Goal: Information Seeking & Learning: Find specific fact

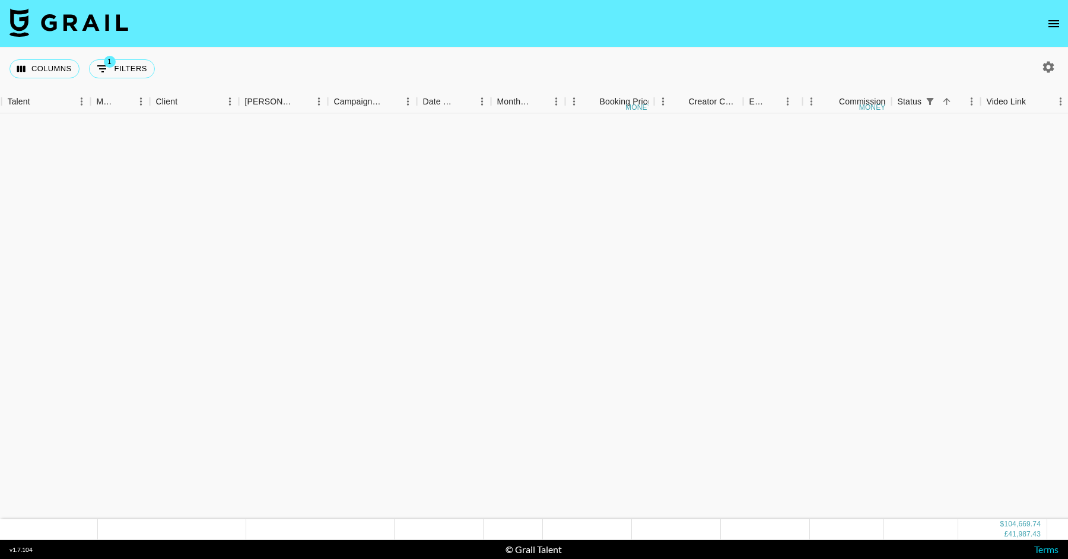
scroll to position [1650, 393]
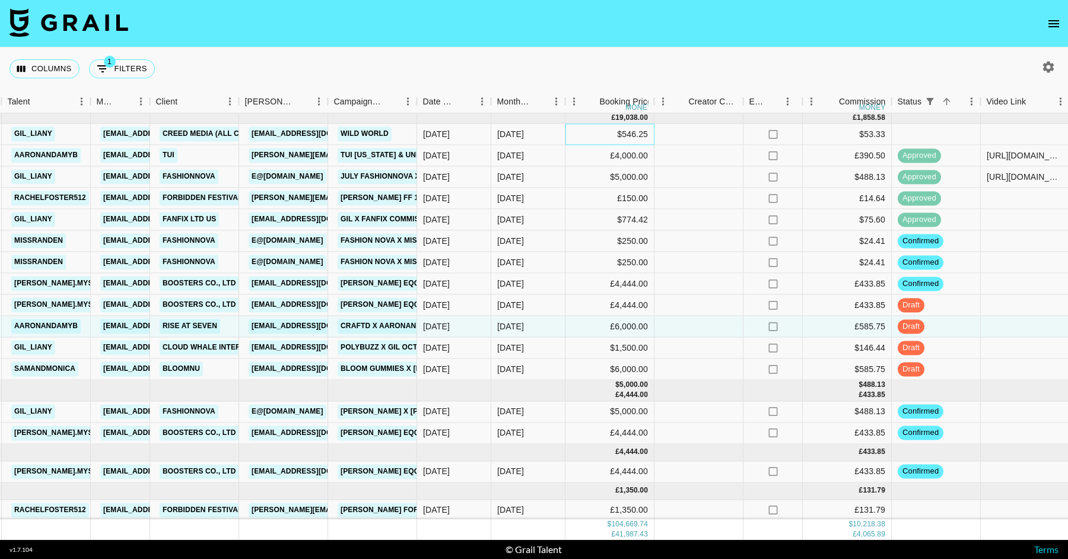
click at [611, 141] on div "$546.25" at bounding box center [610, 134] width 89 height 21
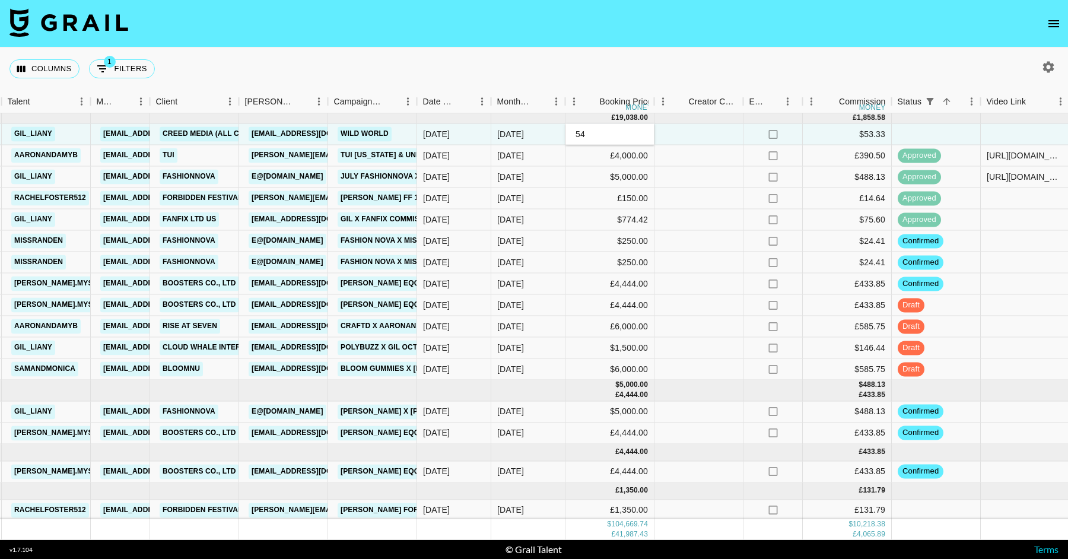
type input "5"
type input "902.5"
click at [714, 214] on div at bounding box center [699, 219] width 89 height 21
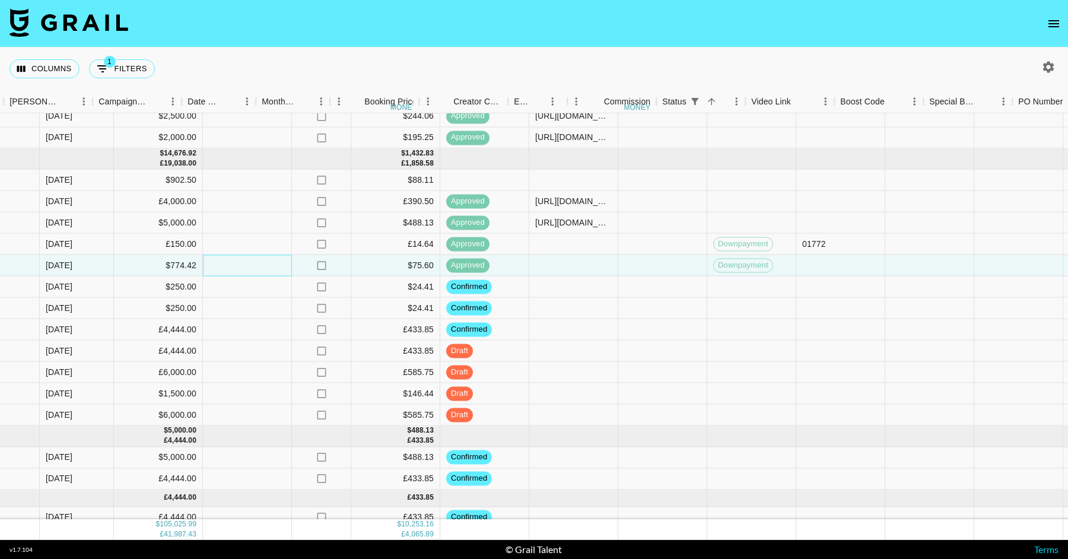
scroll to position [1604, 1243]
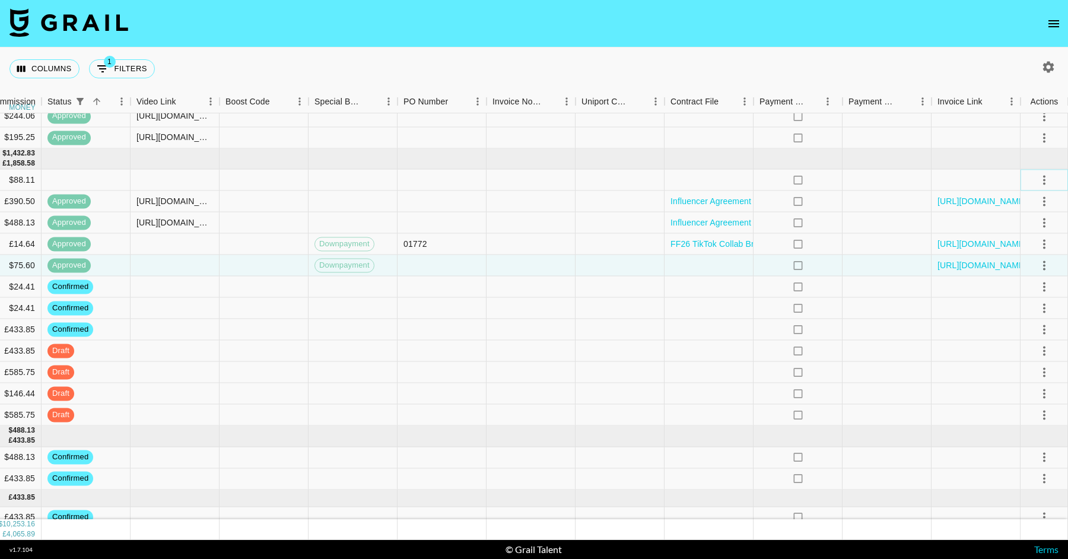
click at [1049, 183] on icon "select merge strategy" at bounding box center [1044, 180] width 14 height 14
click at [1038, 197] on li "Confirm" at bounding box center [1029, 205] width 77 height 21
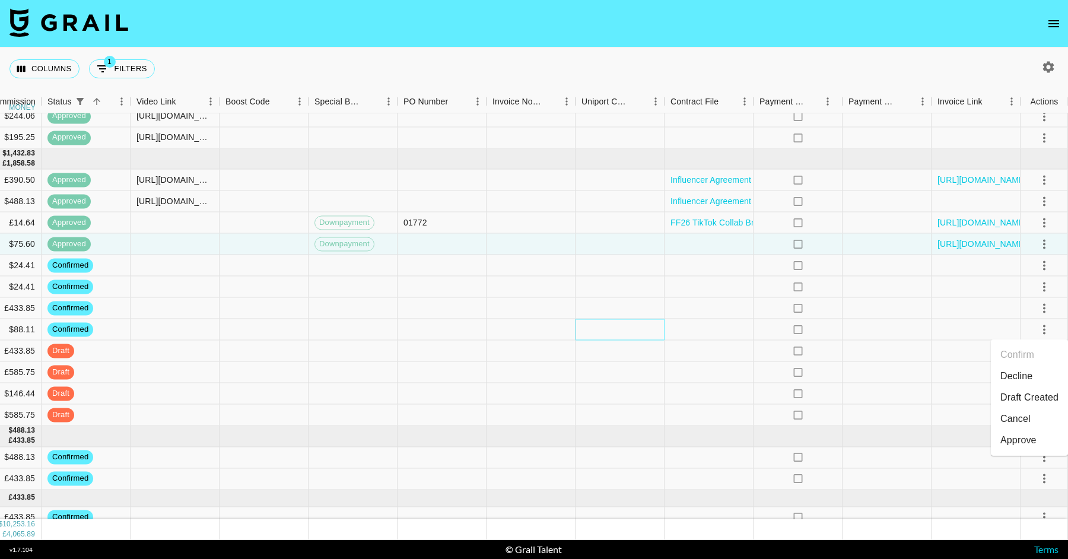
click at [607, 328] on div at bounding box center [620, 329] width 89 height 21
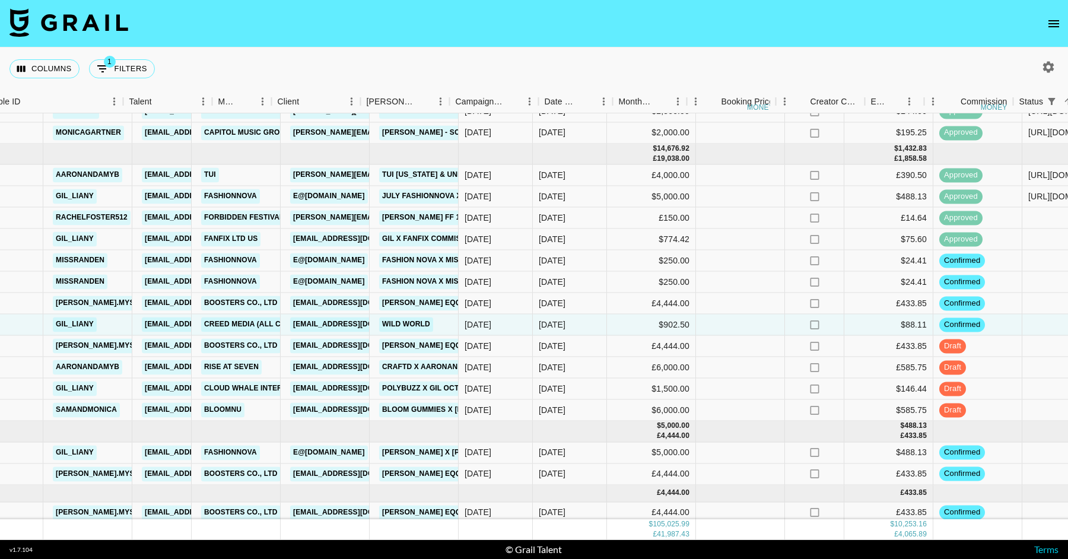
scroll to position [1609, 408]
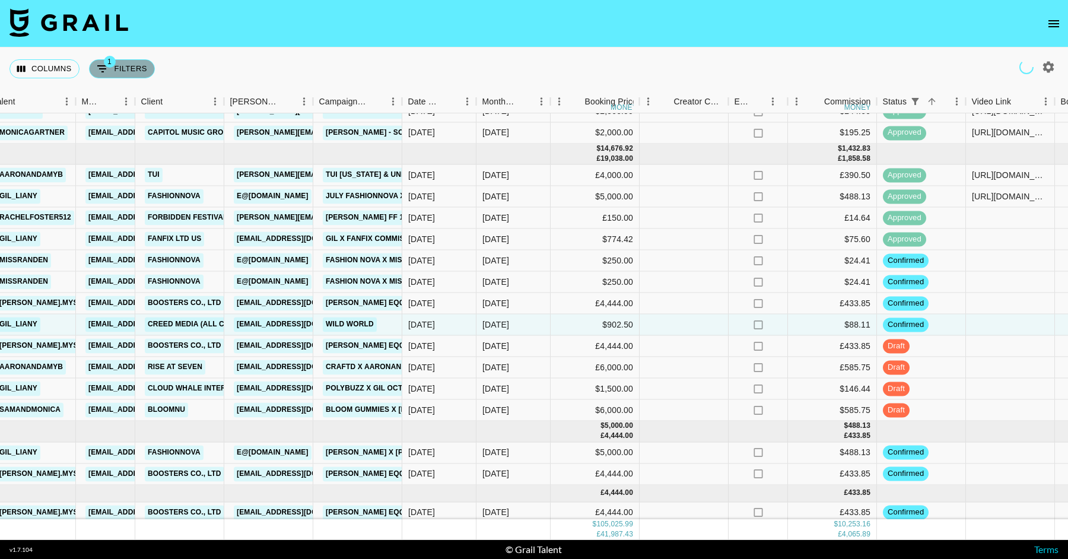
click at [112, 61] on span "1" at bounding box center [110, 62] width 12 height 12
select select "status"
select select "isNotAnyOf"
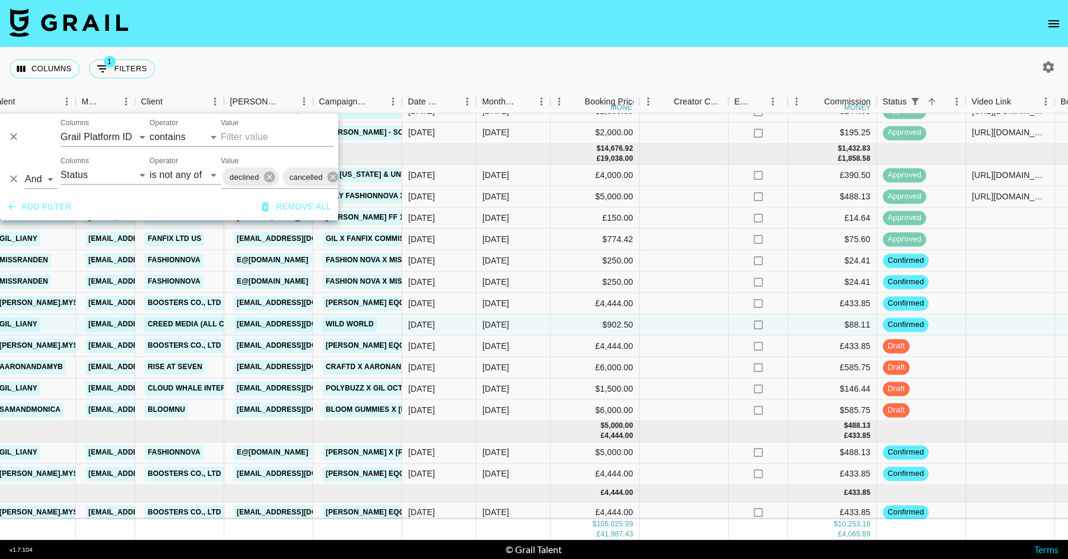
click at [129, 123] on div "Columns Grail Platform ID Airtable ID Talent Manager Client [PERSON_NAME] Campa…" at bounding box center [105, 132] width 89 height 28
click at [115, 138] on select "Grail Platform ID Airtable ID Talent Manager Client [PERSON_NAME] Campaign (Typ…" at bounding box center [105, 137] width 89 height 19
select select "talentName"
click at [61, 128] on select "Grail Platform ID Airtable ID Talent Manager Client [PERSON_NAME] Campaign (Typ…" at bounding box center [105, 137] width 89 height 19
click at [235, 136] on input "Value" at bounding box center [277, 137] width 113 height 19
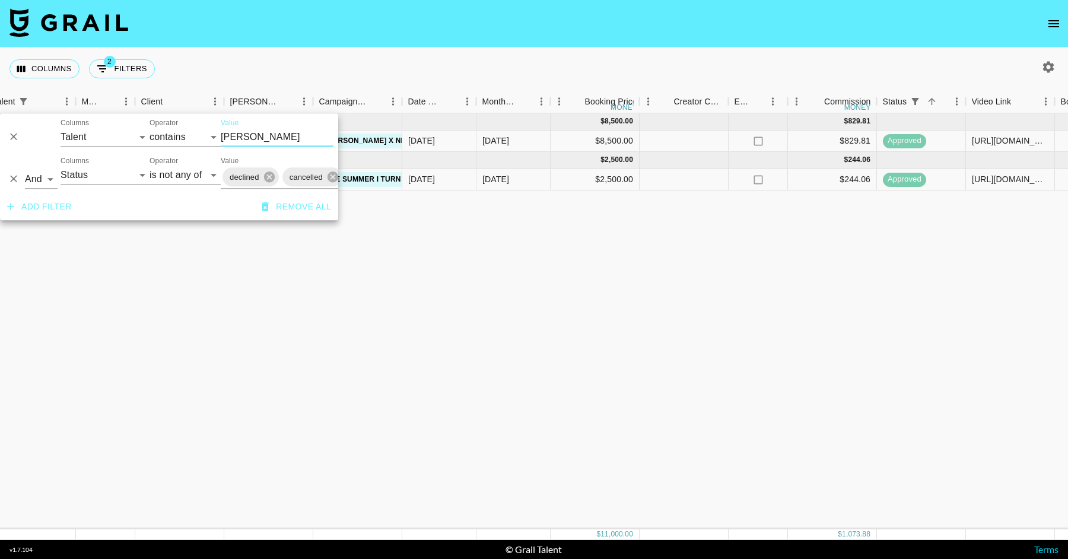
scroll to position [0, 408]
type input "[PERSON_NAME]"
click at [447, 257] on div "[DATE] ( 1 ) $ 8,500.00 $ 829.81 EcTgMlaj0PsEFeRHUcmN recglPdpK0Jdb05i0 leonnkl…" at bounding box center [747, 321] width 2311 height 416
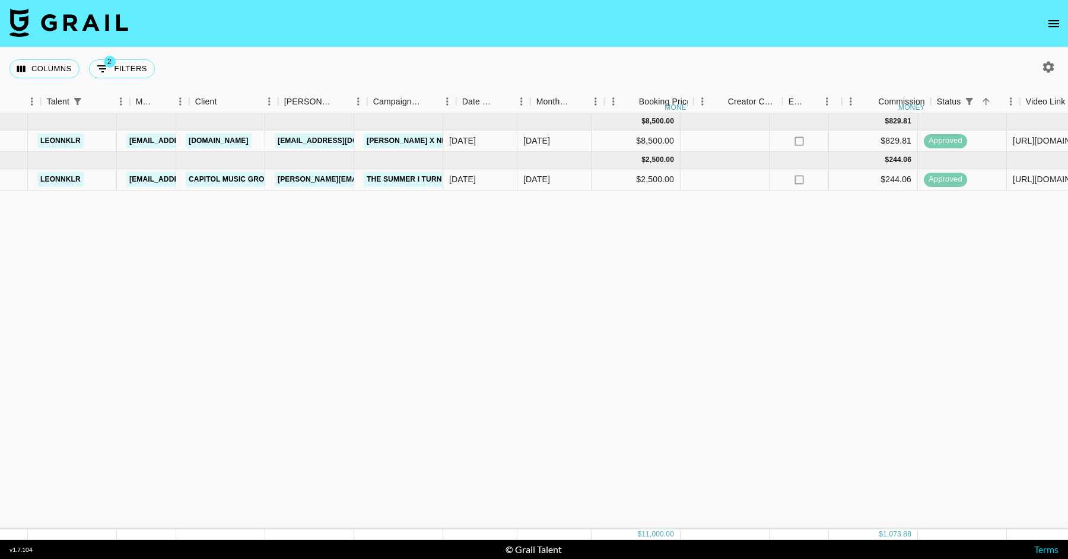
scroll to position [0, 377]
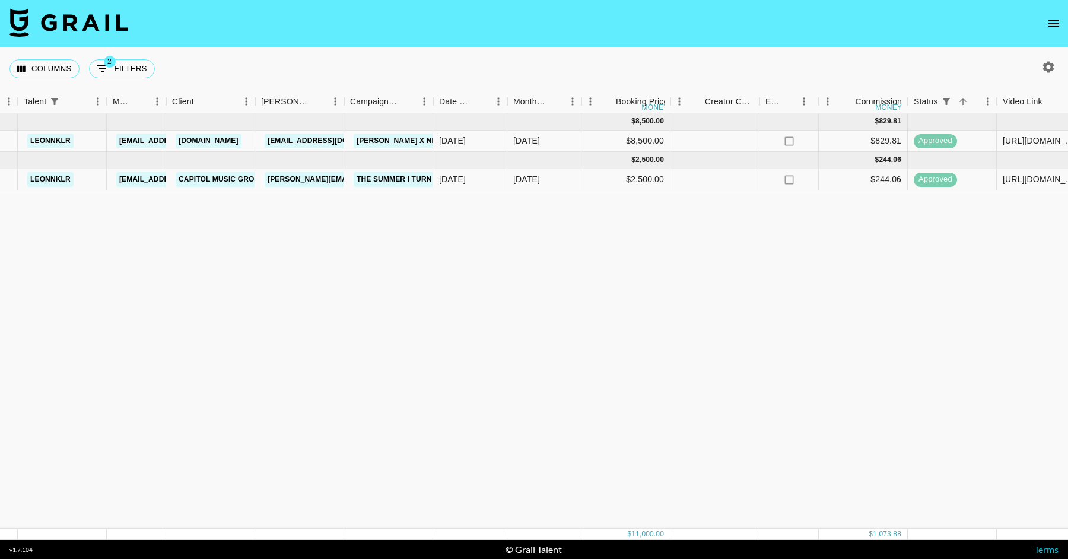
click at [1049, 77] on button "button" at bounding box center [1048, 67] width 20 height 20
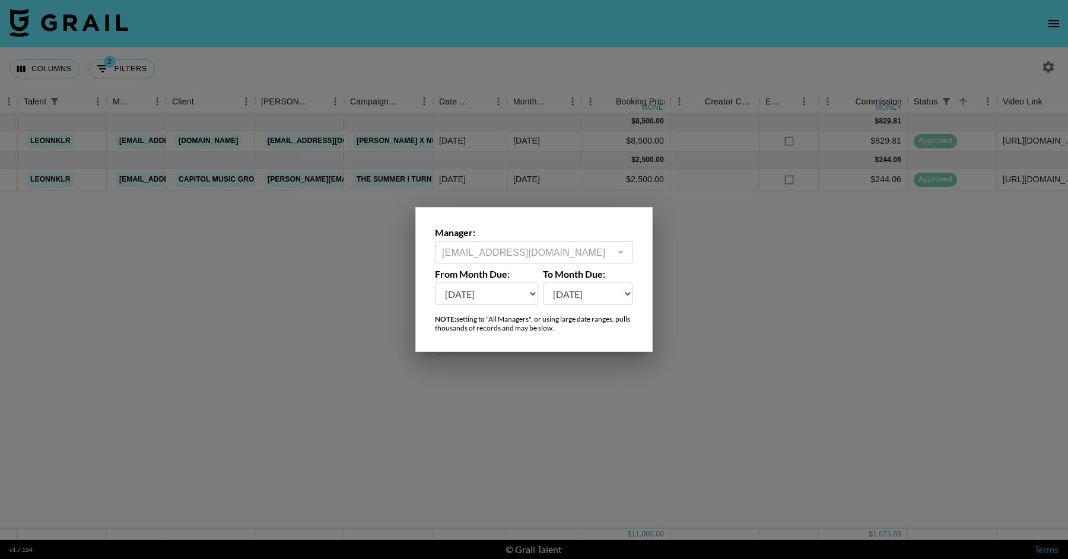
click at [523, 288] on select "[DATE] Sep '[DATE] [DATE] '[DATE] May '[DATE] Mar '[DATE] Jan '[DATE] Nov '[DAT…" at bounding box center [486, 293] width 103 height 23
select select "[DATE]"
click at [435, 282] on select "[DATE] Sep '[DATE] [DATE] '[DATE] May '[DATE] Mar '[DATE] Jan '[DATE] Nov '[DAT…" at bounding box center [486, 293] width 103 height 23
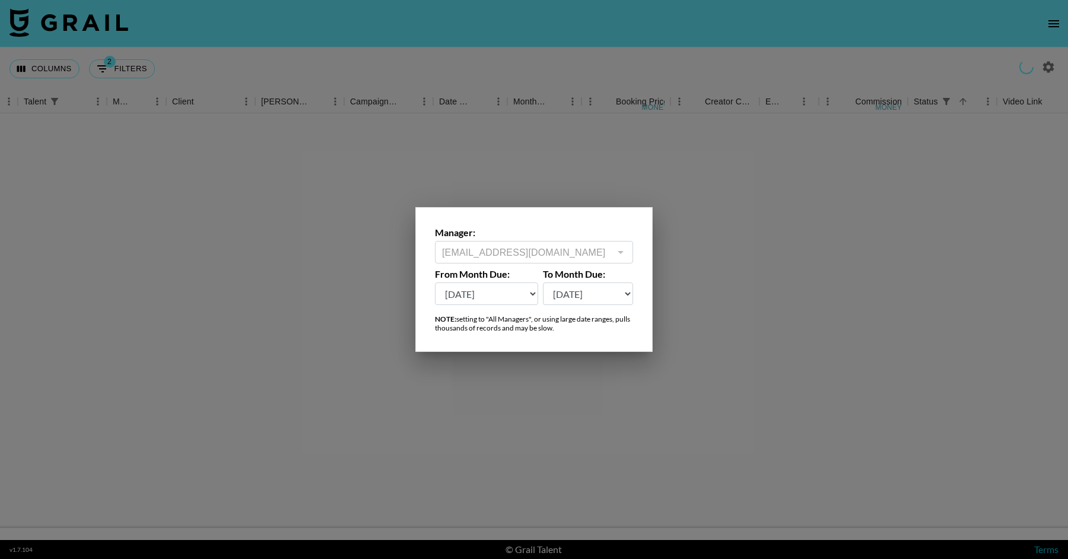
click at [519, 295] on select "[DATE] Sep '[DATE] [DATE] '[DATE] May '[DATE] Mar '[DATE] Jan '[DATE] Nov '[DAT…" at bounding box center [486, 293] width 103 height 23
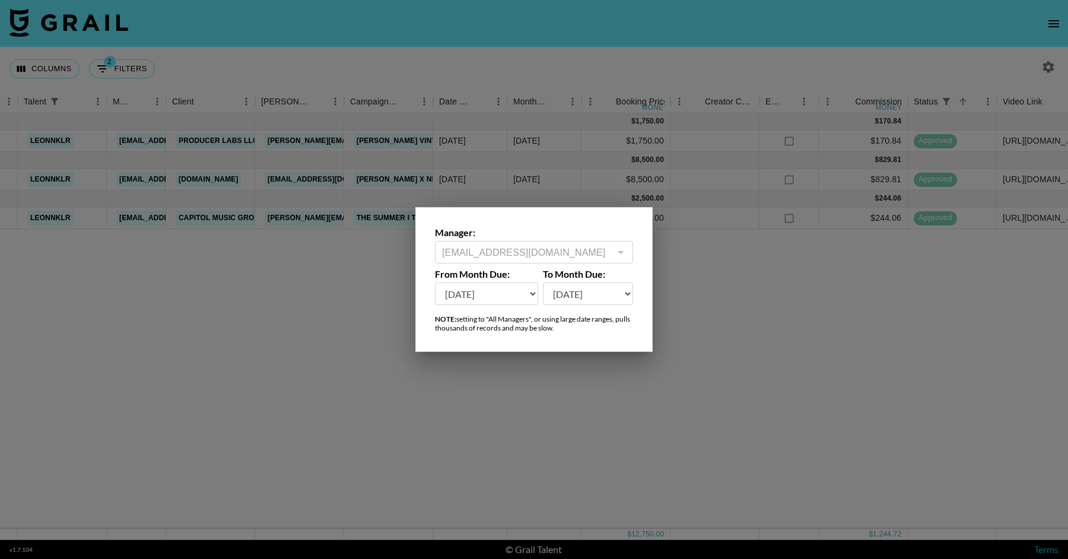
click at [668, 256] on div at bounding box center [534, 279] width 1068 height 559
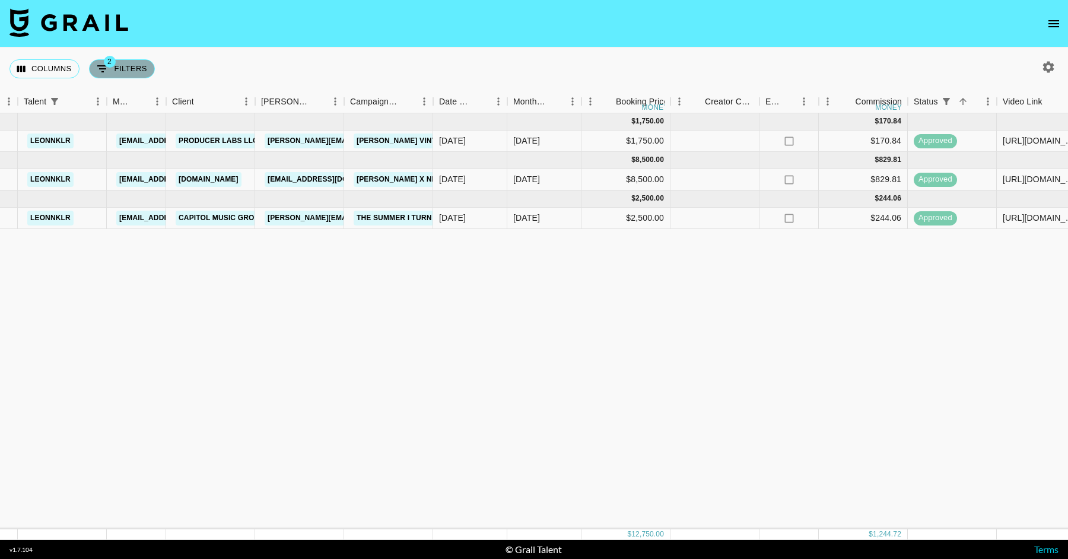
click at [149, 68] on button "2 Filters" at bounding box center [122, 68] width 66 height 19
select select "talentName"
select select "status"
select select "isNotAnyOf"
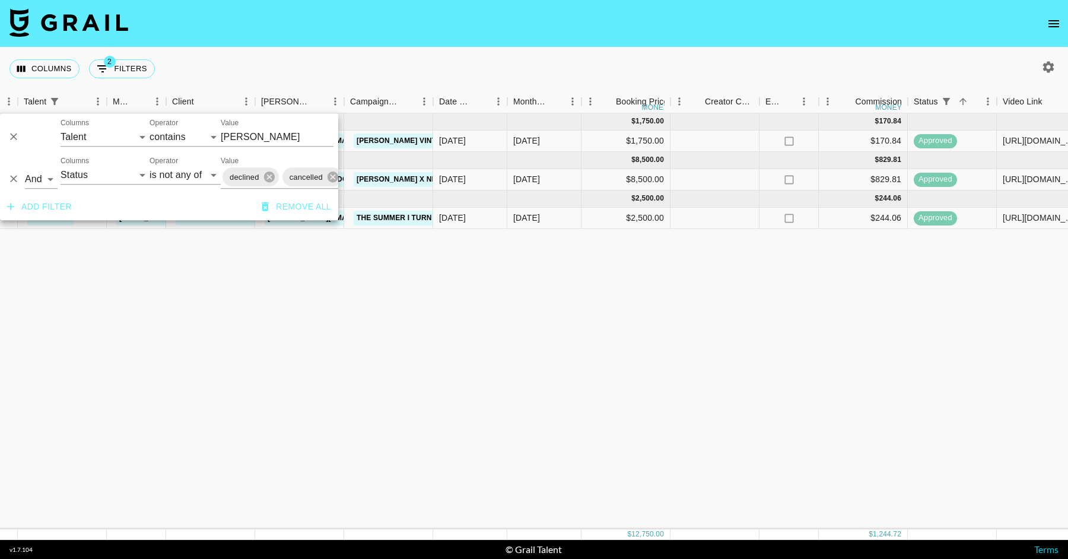
click at [701, 86] on div "Columns 2 Filters + Booking" at bounding box center [534, 68] width 1068 height 43
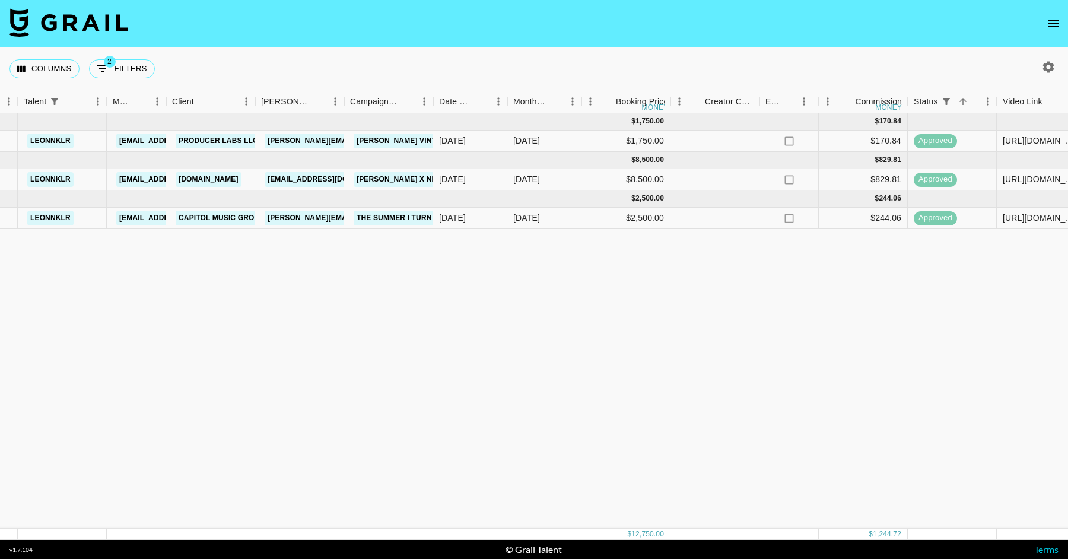
click at [1034, 69] on div at bounding box center [1046, 67] width 25 height 20
click at [1040, 69] on button "button" at bounding box center [1048, 67] width 20 height 20
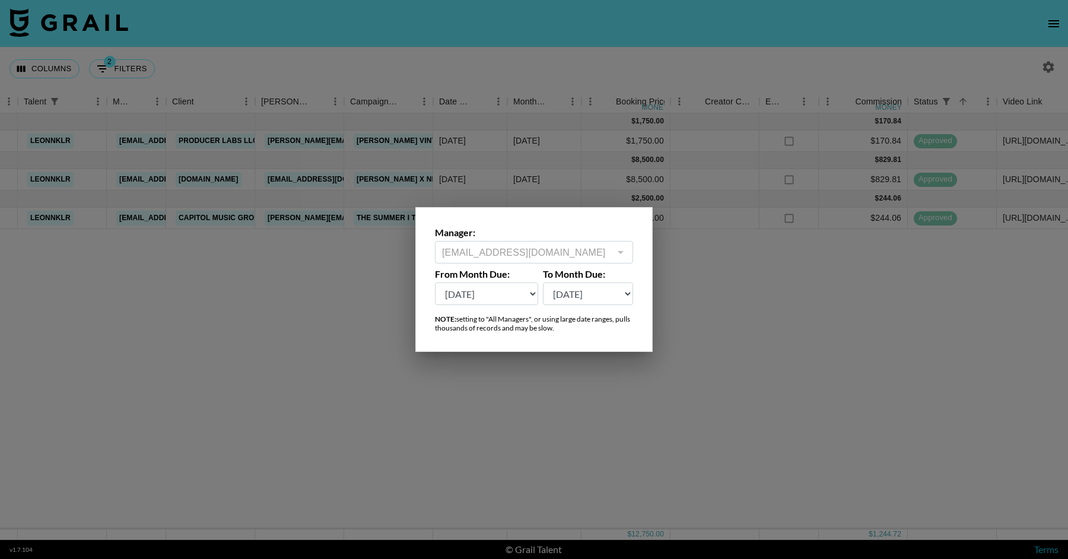
click at [536, 291] on select "[DATE] Sep '[DATE] [DATE] '[DATE] May '[DATE] Mar '[DATE] Jan '[DATE] Nov '[DAT…" at bounding box center [486, 293] width 103 height 23
select select "[DATE]"
click at [435, 282] on select "[DATE] Sep '[DATE] [DATE] '[DATE] May '[DATE] Mar '[DATE] Jan '[DATE] Nov '[DAT…" at bounding box center [486, 293] width 103 height 23
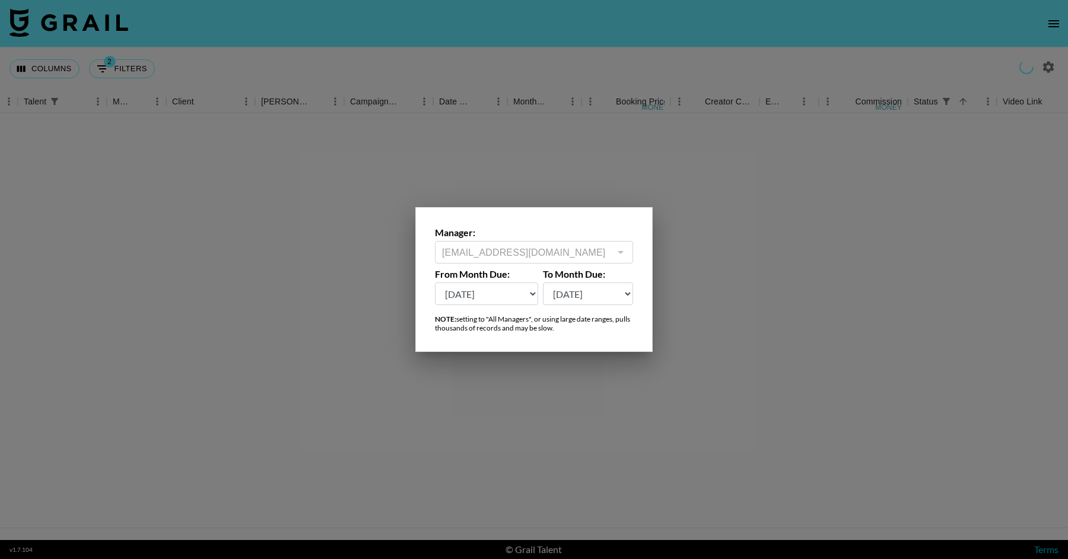
click at [700, 392] on div at bounding box center [534, 279] width 1068 height 559
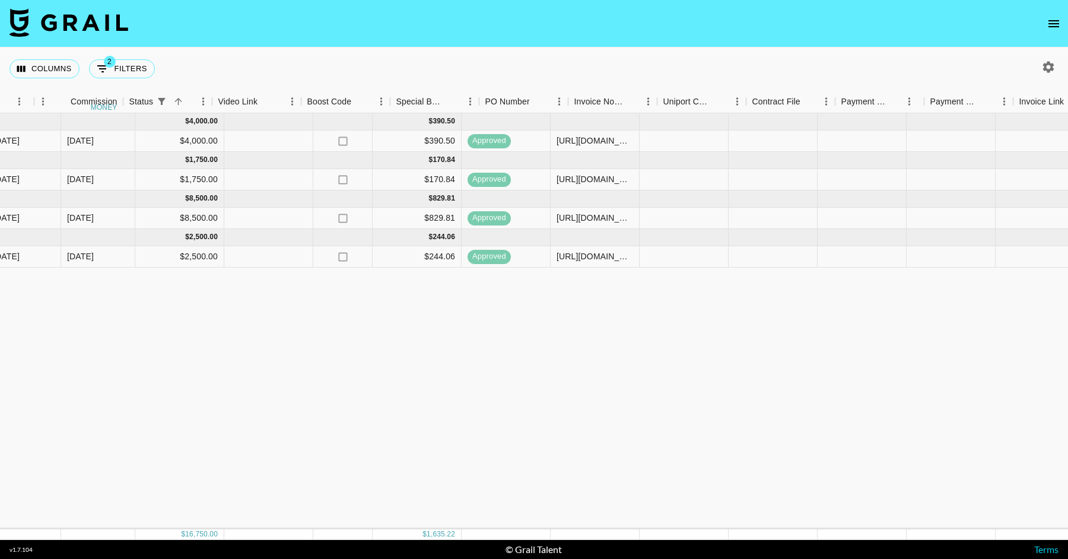
scroll to position [0, 1243]
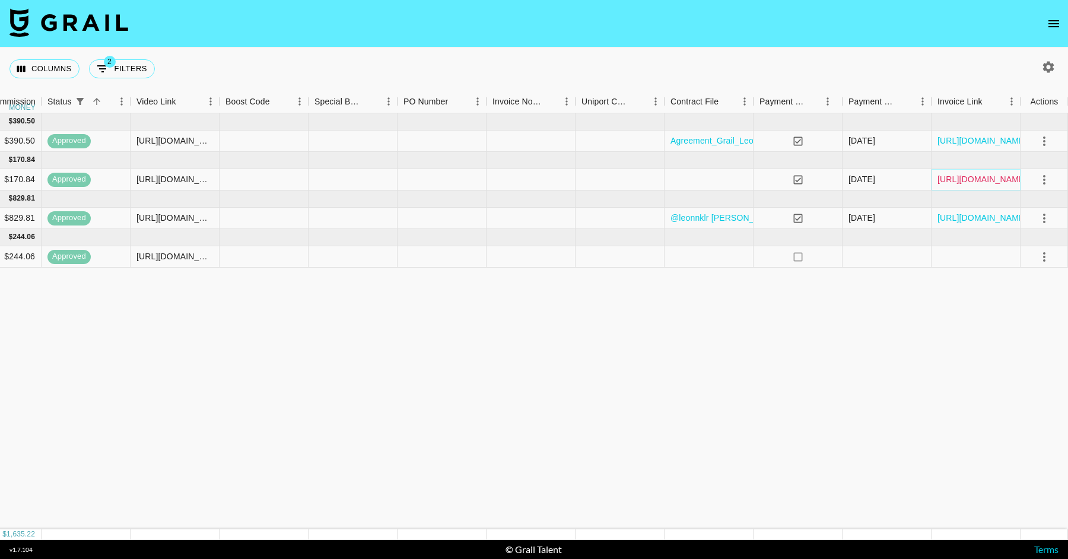
click at [1002, 177] on link "[URL][DOMAIN_NAME]" at bounding box center [983, 179] width 90 height 12
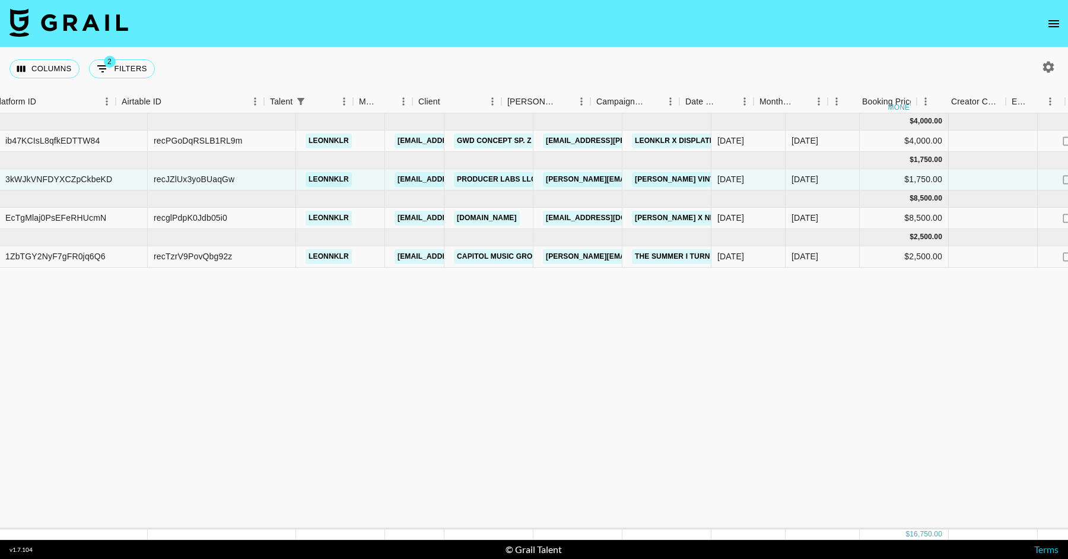
scroll to position [0, 132]
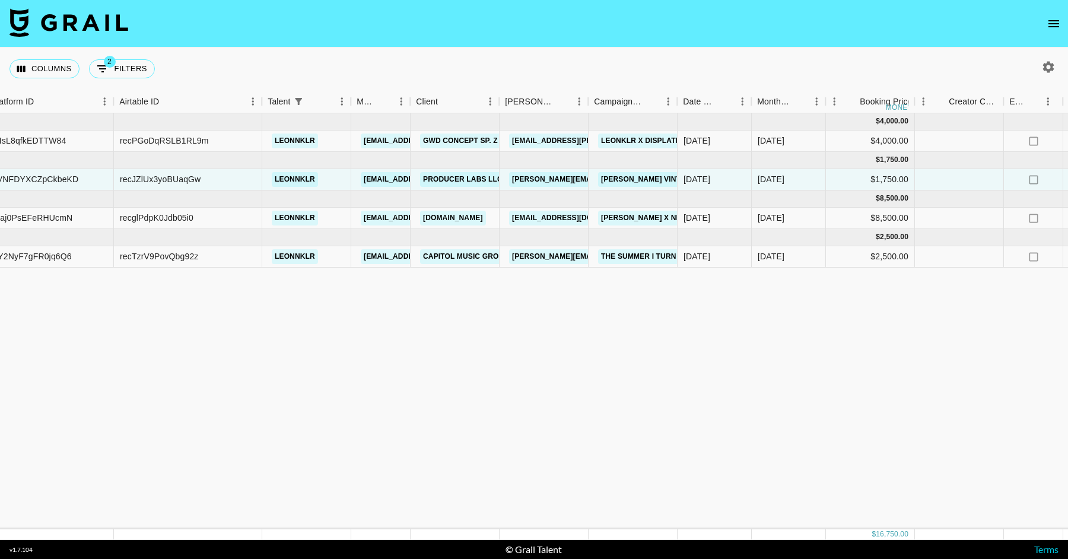
click at [1053, 70] on icon "button" at bounding box center [1048, 66] width 11 height 11
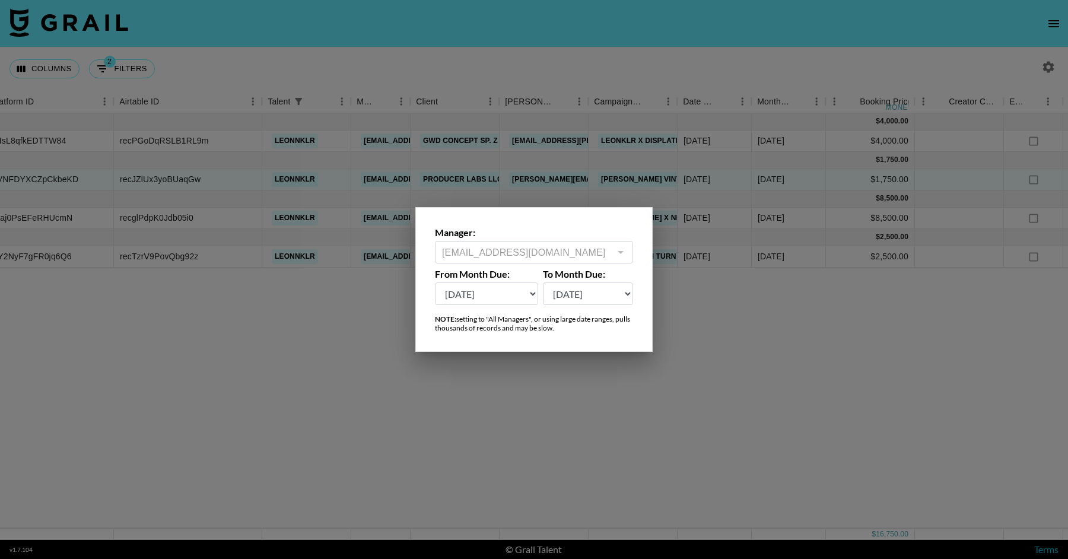
click at [463, 285] on select "[DATE] Sep '[DATE] [DATE] '[DATE] May '[DATE] Mar '[DATE] Jan '[DATE] Nov '[DAT…" at bounding box center [486, 293] width 103 height 23
select select "[DATE]"
click at [435, 282] on select "[DATE] Sep '[DATE] [DATE] '[DATE] May '[DATE] Mar '[DATE] Jan '[DATE] Nov '[DAT…" at bounding box center [486, 293] width 103 height 23
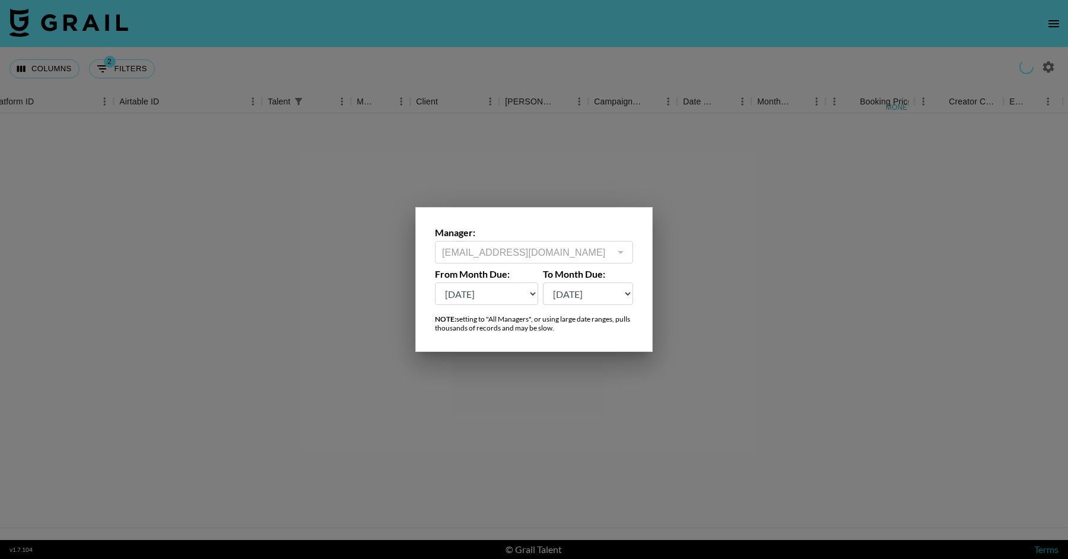
click at [309, 383] on div at bounding box center [534, 279] width 1068 height 559
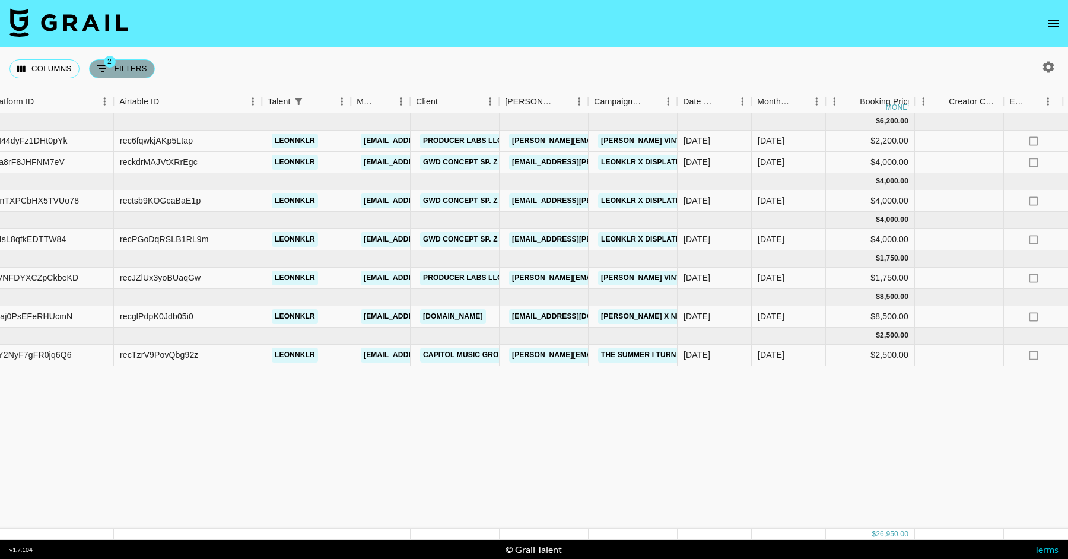
click at [140, 65] on button "2 Filters" at bounding box center [122, 68] width 66 height 19
select select "talentName"
select select "status"
select select "isNotAnyOf"
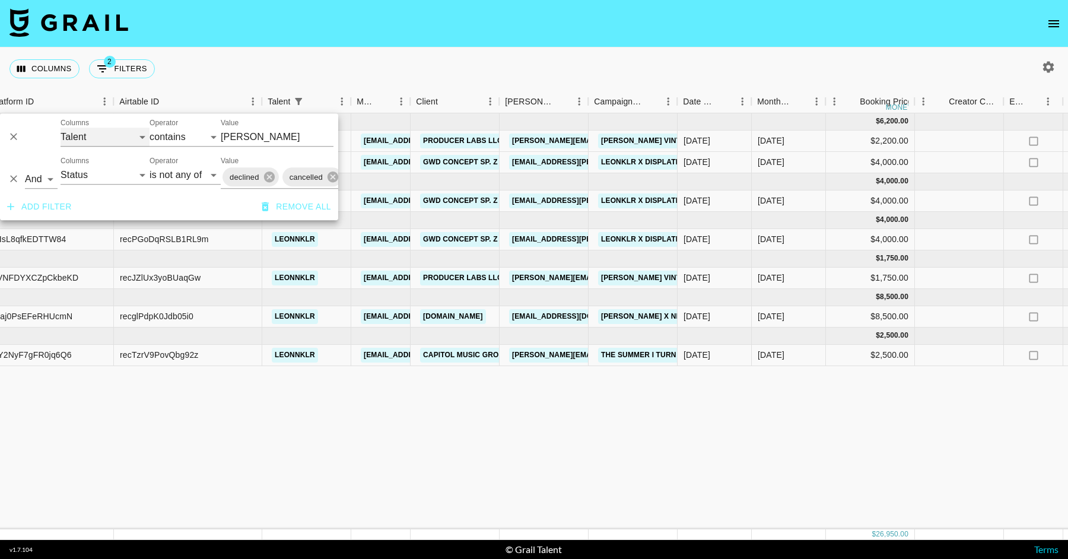
click at [134, 131] on select "Grail Platform ID Airtable ID Talent Manager Client [PERSON_NAME] Campaign (Typ…" at bounding box center [105, 137] width 89 height 19
select select "airtableId"
click at [61, 128] on select "Grail Platform ID Airtable ID Talent Manager Client [PERSON_NAME] Campaign (Typ…" at bounding box center [105, 137] width 89 height 19
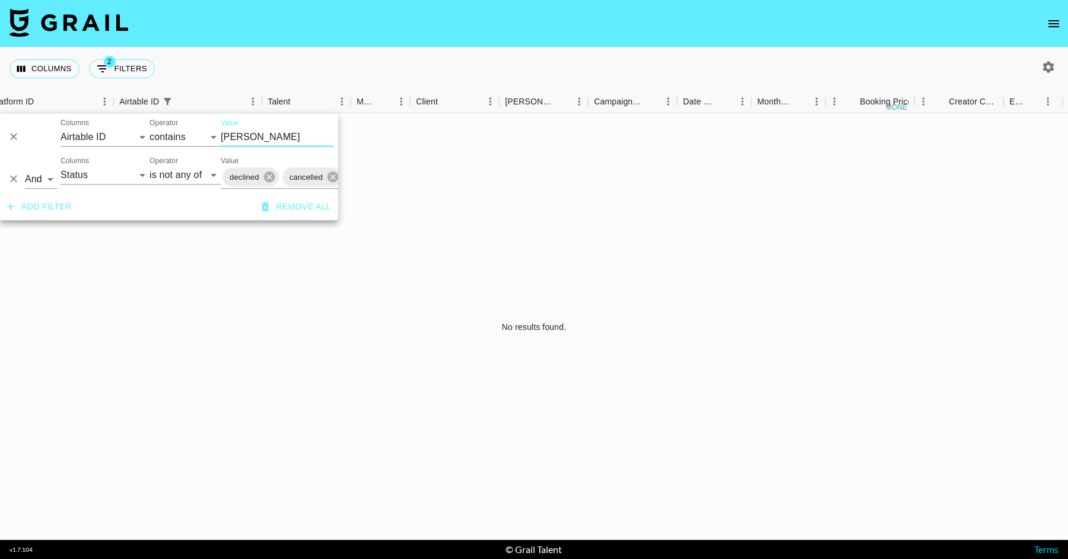
click at [267, 133] on input "[PERSON_NAME]" at bounding box center [277, 137] width 113 height 19
paste input "reclo1GprsgQP48G8"
type input "reclo1GprsgQP48G8"
click at [300, 320] on div "No results found." at bounding box center [534, 326] width 1068 height 427
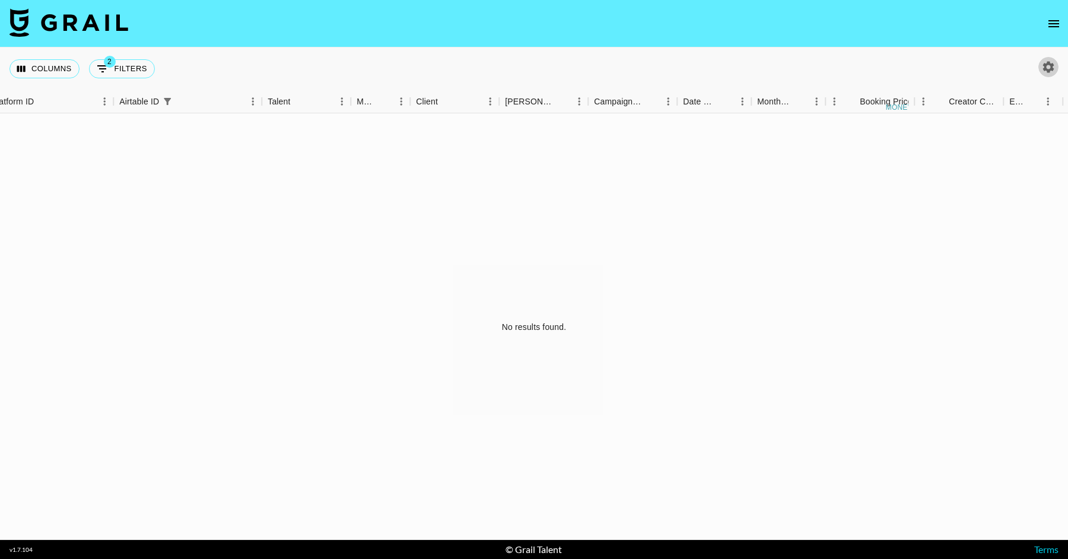
click at [1047, 58] on button "button" at bounding box center [1048, 67] width 20 height 20
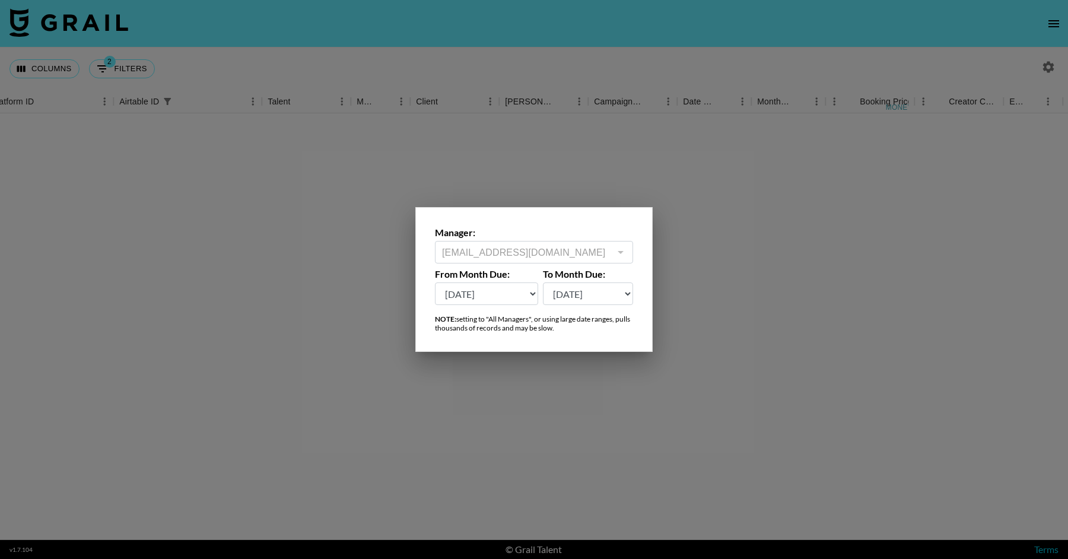
click at [491, 282] on div "From Month Due: [DATE] Sep '[DATE] [DATE] '[DATE] May '[DATE] Mar '[DATE] Jan '…" at bounding box center [486, 286] width 103 height 37
click at [487, 288] on select "[DATE] Sep '[DATE] [DATE] '[DATE] May '[DATE] Mar '[DATE] Jan '[DATE] Nov '[DAT…" at bounding box center [486, 293] width 103 height 23
select select "[DATE]"
click at [435, 282] on select "[DATE] Sep '[DATE] [DATE] '[DATE] May '[DATE] Mar '[DATE] Jan '[DATE] Nov '[DAT…" at bounding box center [486, 293] width 103 height 23
click at [487, 387] on div at bounding box center [534, 279] width 1068 height 559
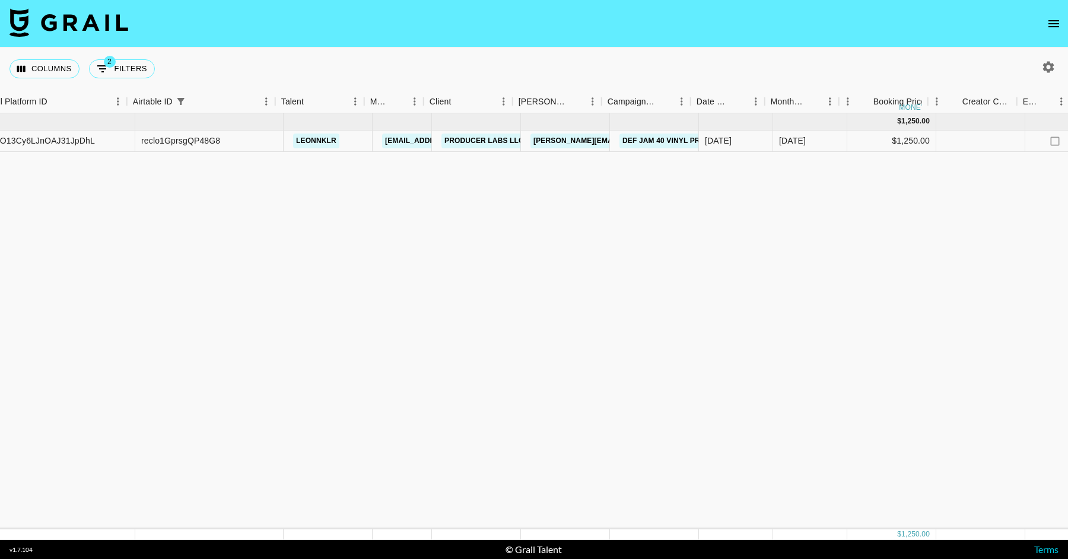
scroll to position [0, 128]
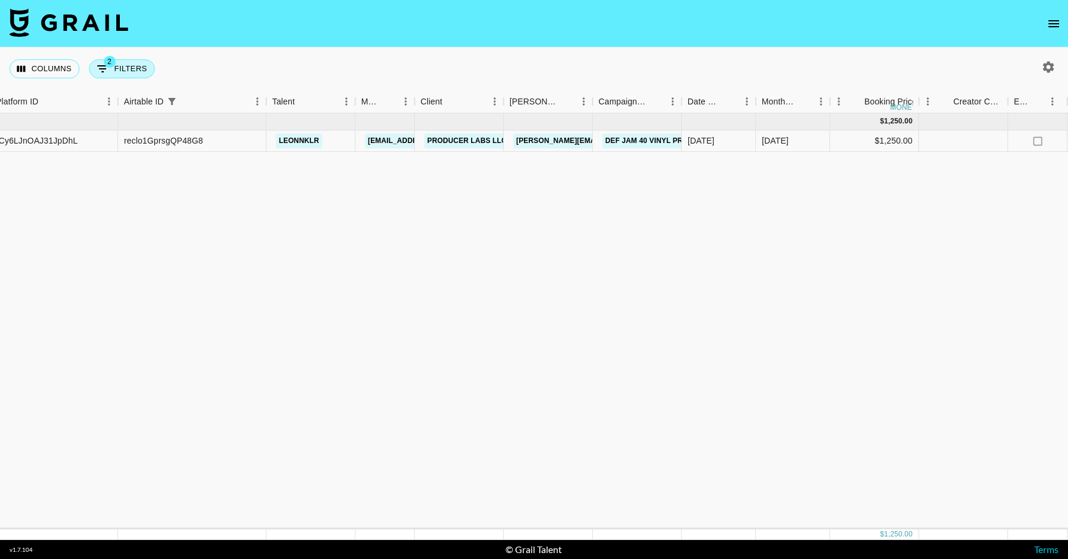
click at [137, 59] on button "2 Filters" at bounding box center [122, 68] width 66 height 19
select select "airtableId"
select select "status"
select select "isNotAnyOf"
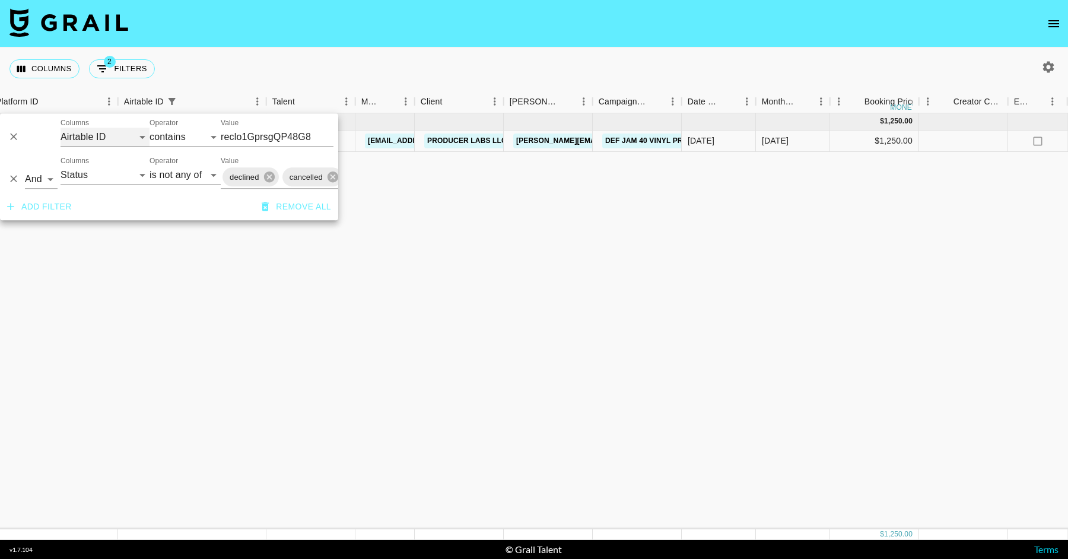
click at [96, 140] on select "Grail Platform ID Airtable ID Talent Manager Client [PERSON_NAME] Campaign (Typ…" at bounding box center [105, 137] width 89 height 19
select select "id"
click at [61, 128] on select "Grail Platform ID Airtable ID Talent Manager Client [PERSON_NAME] Campaign (Typ…" at bounding box center [105, 137] width 89 height 19
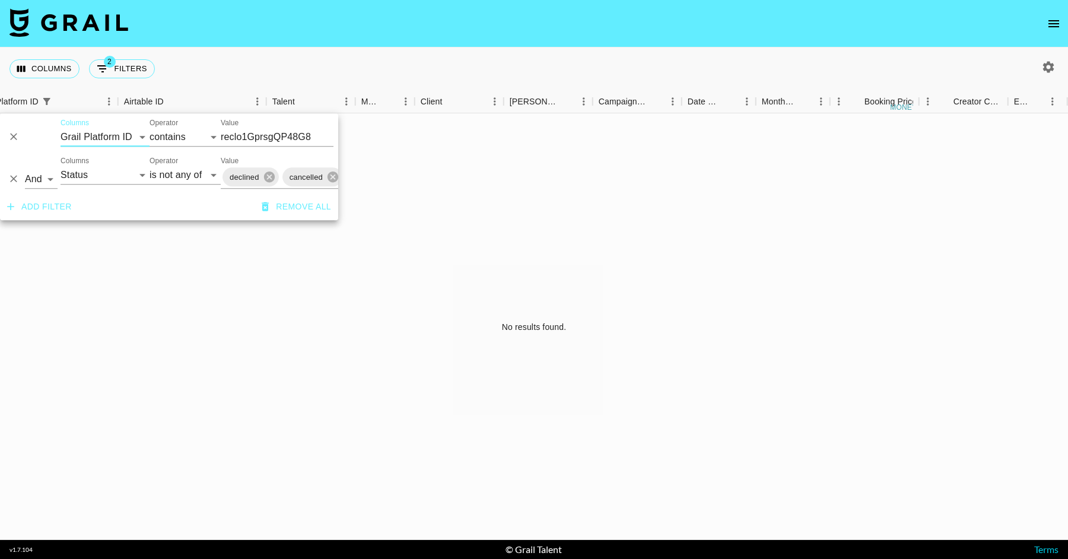
click at [256, 136] on input "reclo1GprsgQP48G8" at bounding box center [277, 137] width 113 height 19
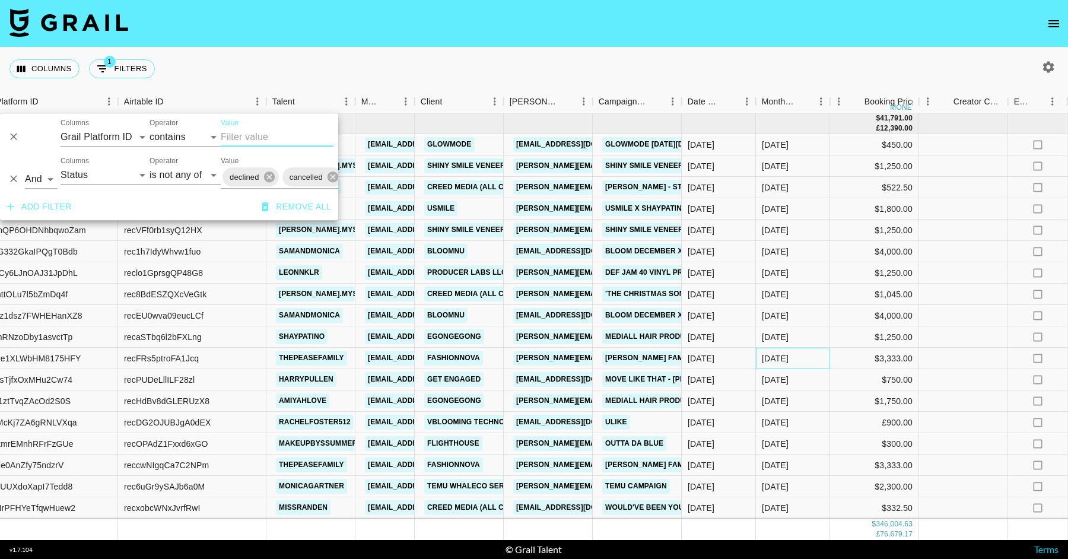
click at [820, 353] on div "[DATE]" at bounding box center [793, 358] width 74 height 21
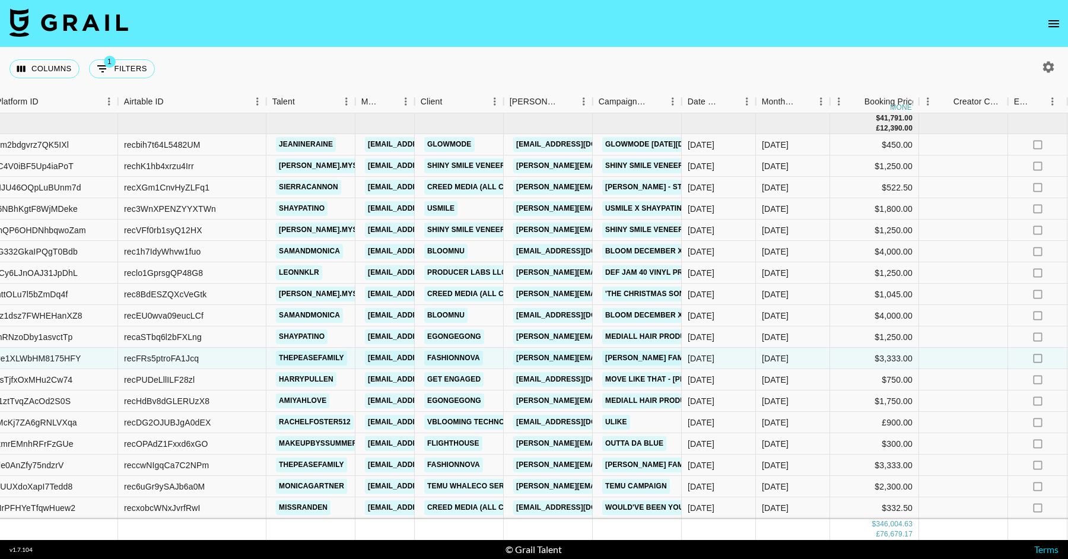
click at [1053, 60] on icon "button" at bounding box center [1048, 67] width 14 height 14
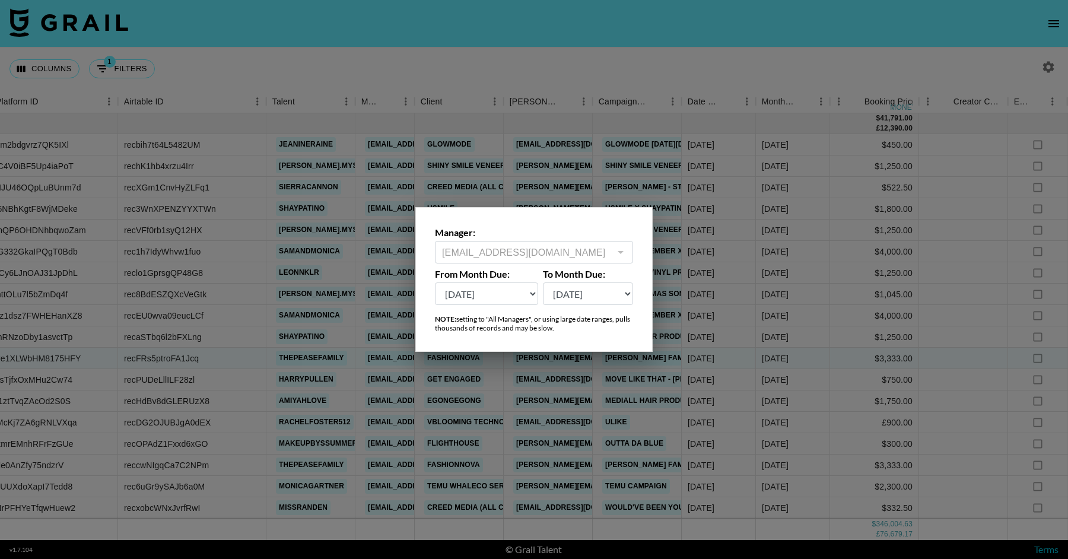
click at [465, 303] on select "[DATE] Sep '[DATE] [DATE] '[DATE] May '[DATE] Mar '[DATE] Jan '[DATE] Nov '[DAT…" at bounding box center [486, 293] width 103 height 23
select select "[DATE]"
click at [435, 282] on select "[DATE] Sep '[DATE] [DATE] '[DATE] May '[DATE] Mar '[DATE] Jan '[DATE] Nov '[DAT…" at bounding box center [486, 293] width 103 height 23
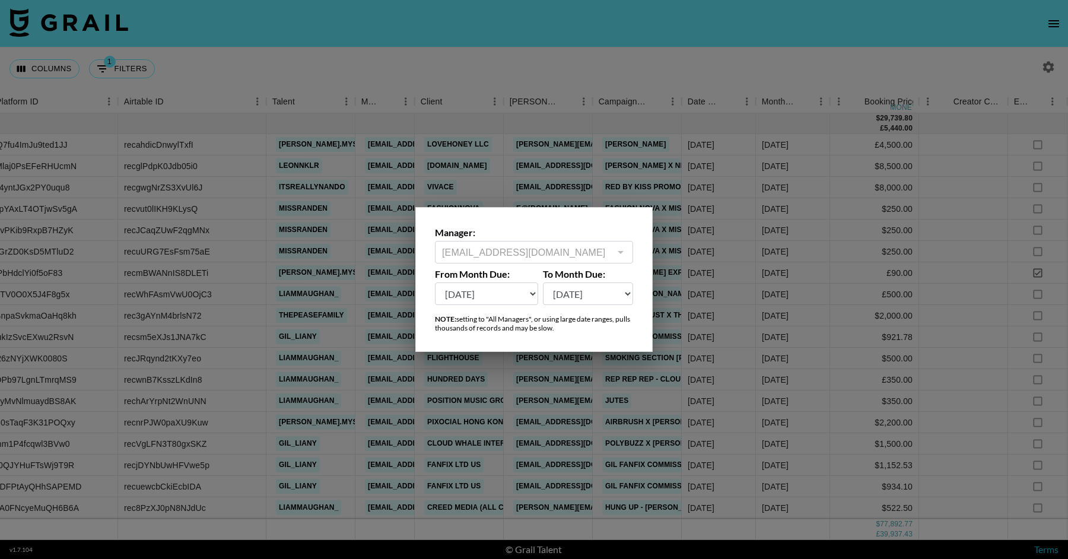
click at [512, 78] on div at bounding box center [534, 279] width 1068 height 559
